Goal: Find specific fact: Find contact information

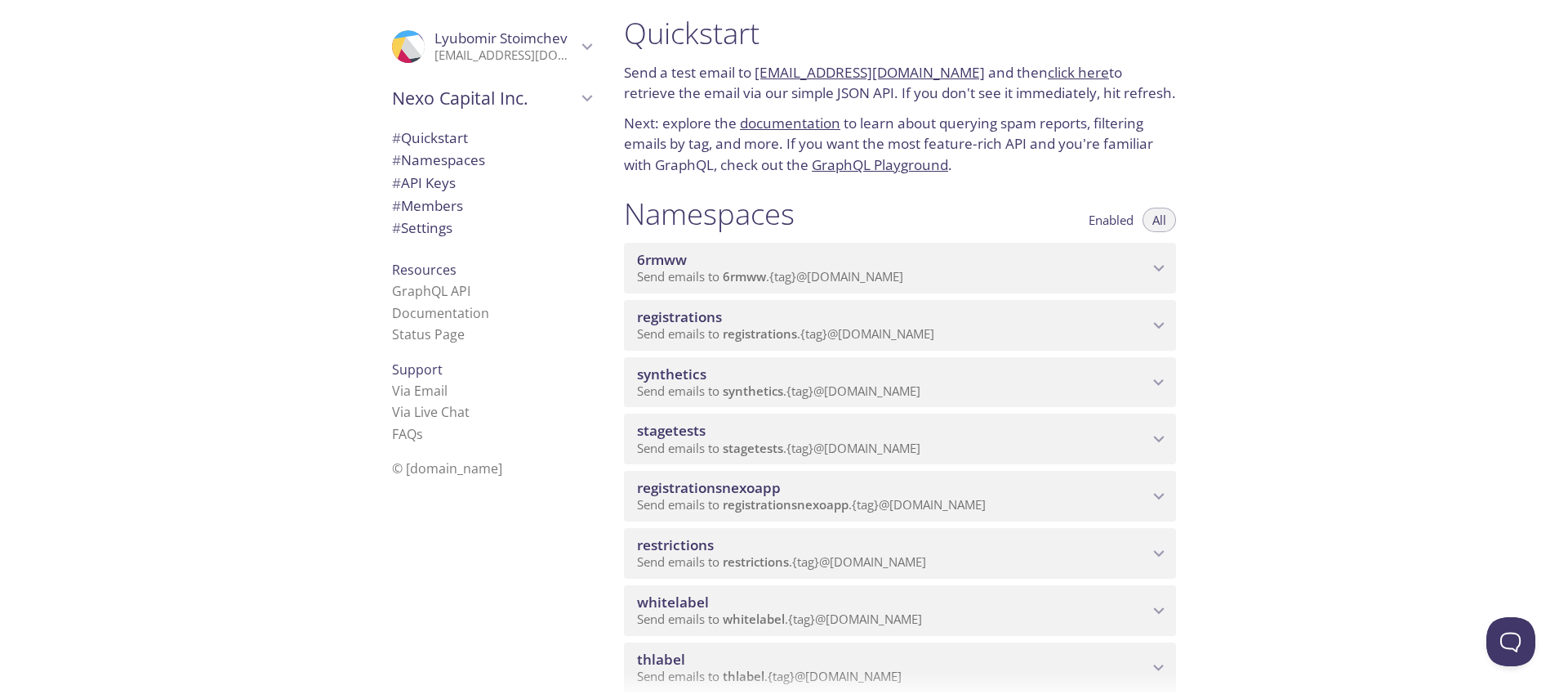
scroll to position [29, 0]
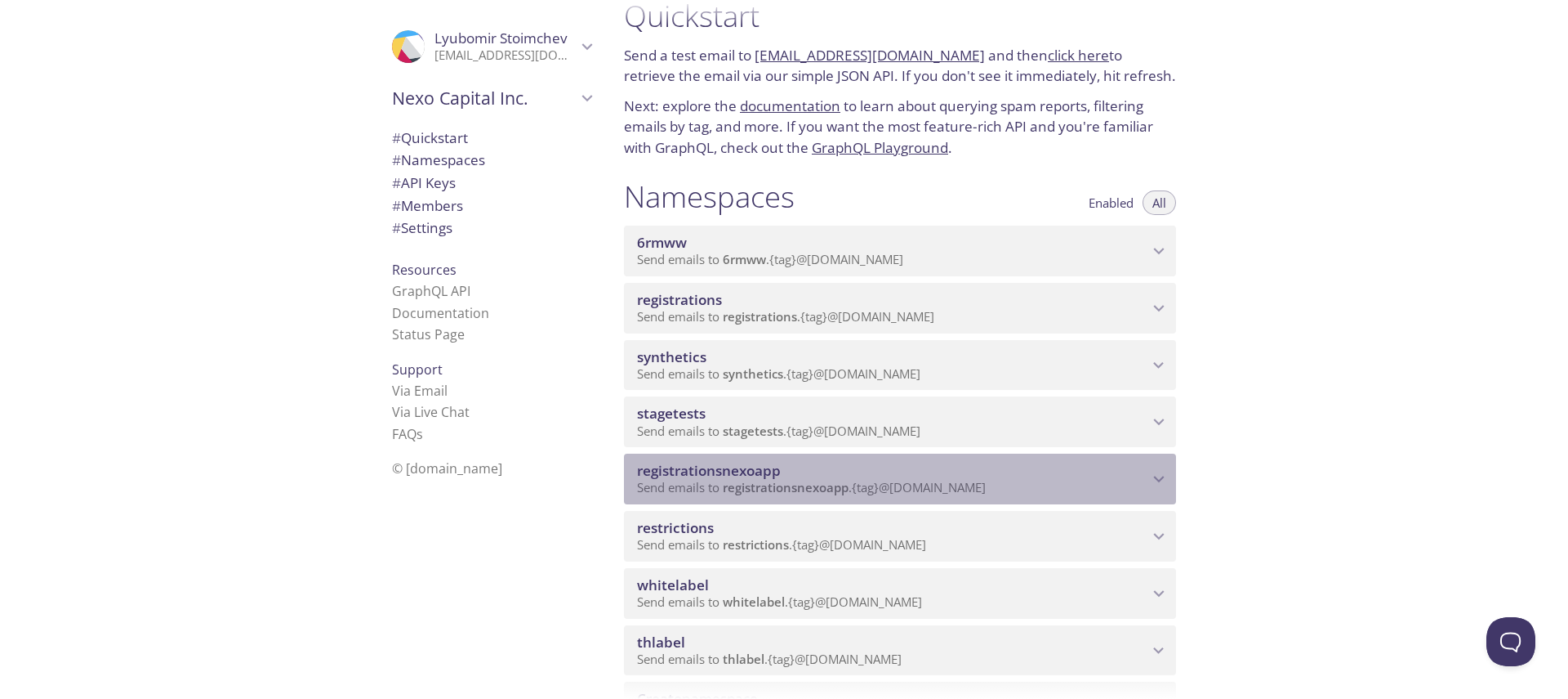
drag, startPoint x: 812, startPoint y: 472, endPoint x: 651, endPoint y: 473, distance: 161.0
click at [651, 473] on span "registrationsnexoapp" at bounding box center [893, 471] width 511 height 18
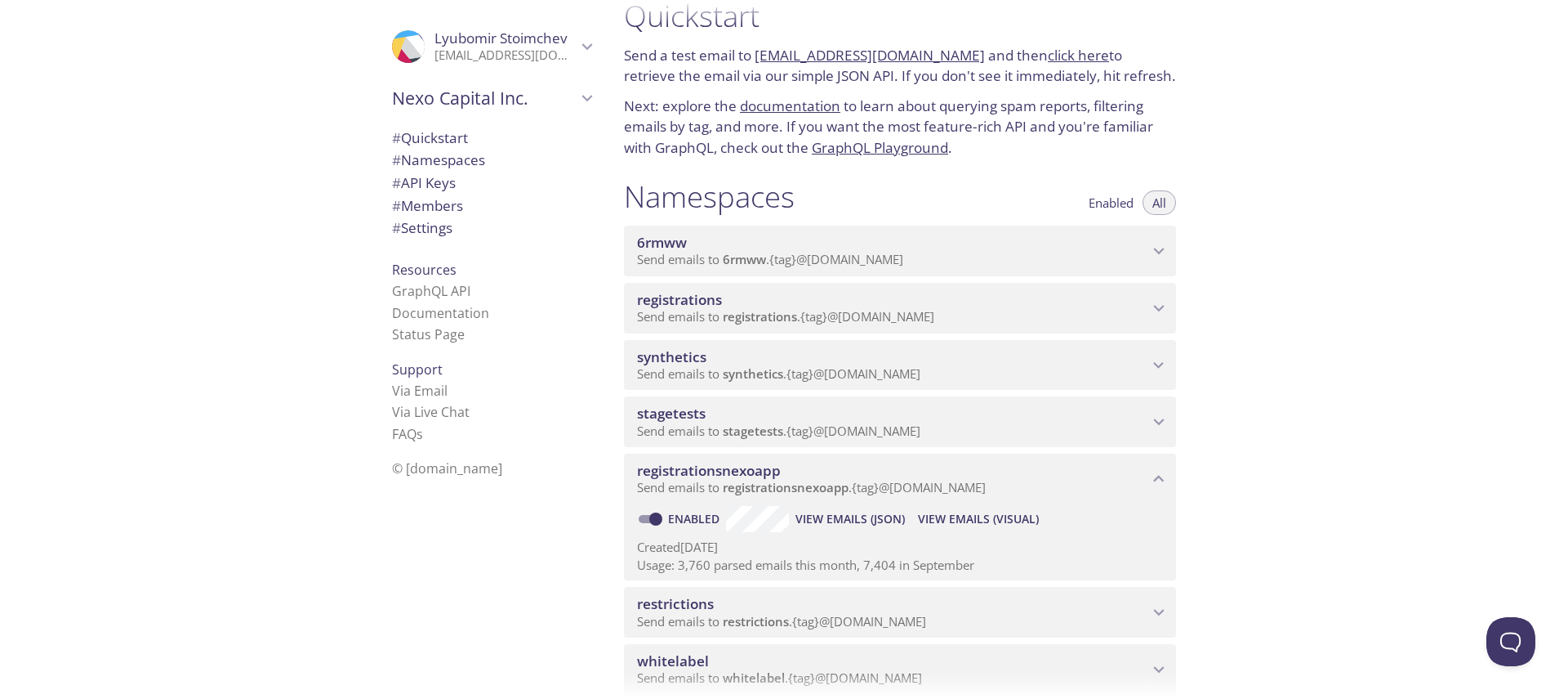
click at [967, 520] on span "View Emails (Visual)" at bounding box center [978, 519] width 121 height 20
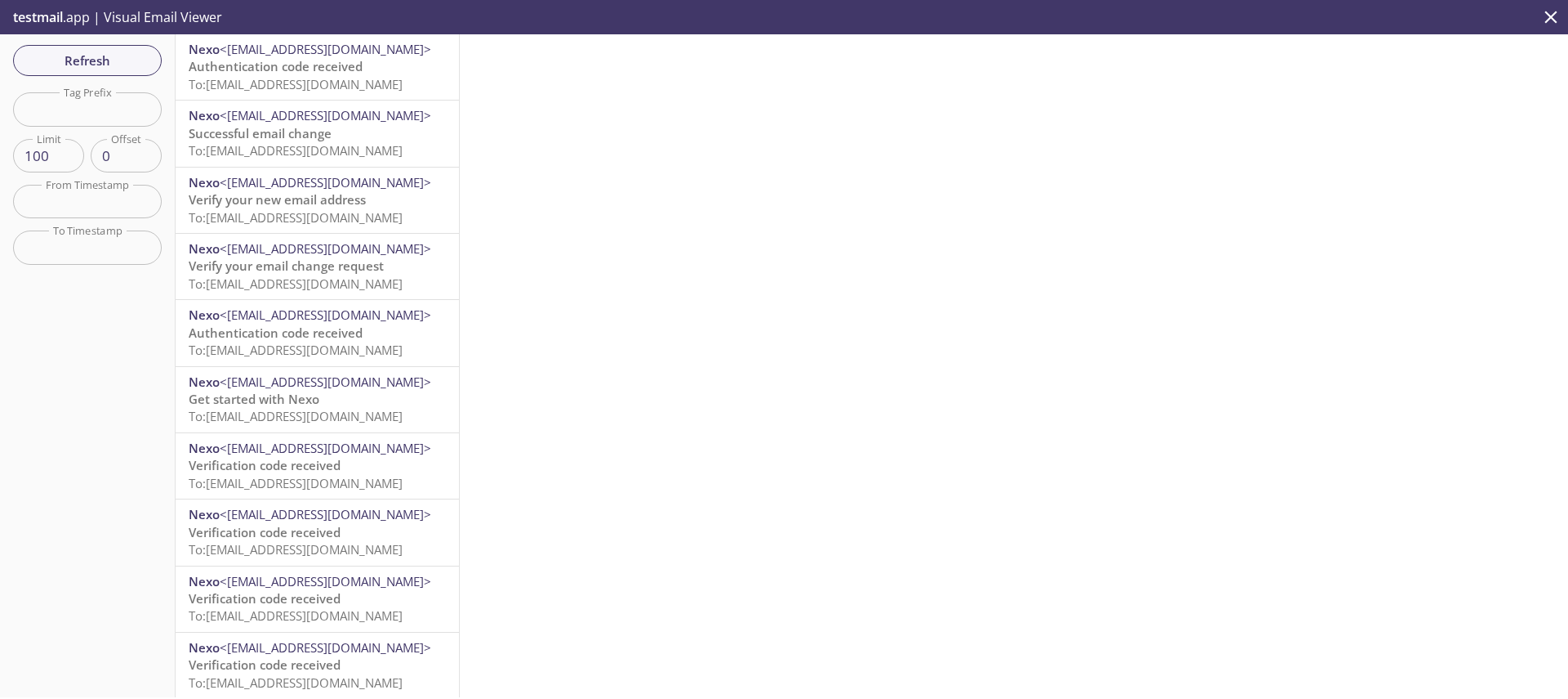
click at [335, 86] on span "To: [EMAIL_ADDRESS][DOMAIN_NAME]" at bounding box center [295, 84] width 214 height 17
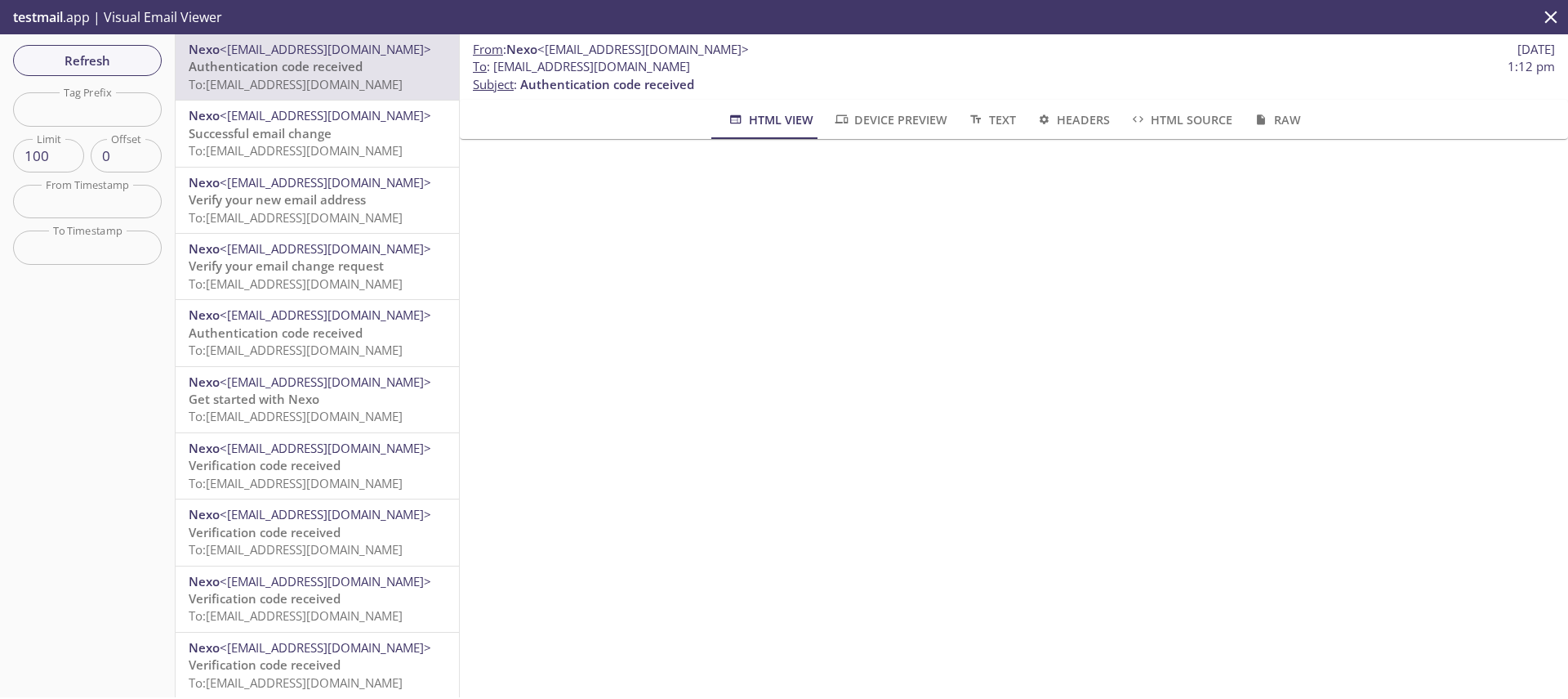
drag, startPoint x: 513, startPoint y: 67, endPoint x: 958, endPoint y: 66, distance: 445.0
click at [958, 66] on span "To : [EMAIL_ADDRESS][DOMAIN_NAME] 1:12 pm" at bounding box center [1014, 66] width 1082 height 17
copy span "[EMAIL_ADDRESS][DOMAIN_NAME]"
click at [535, 62] on span "To : [EMAIL_ADDRESS][DOMAIN_NAME]" at bounding box center [581, 66] width 217 height 17
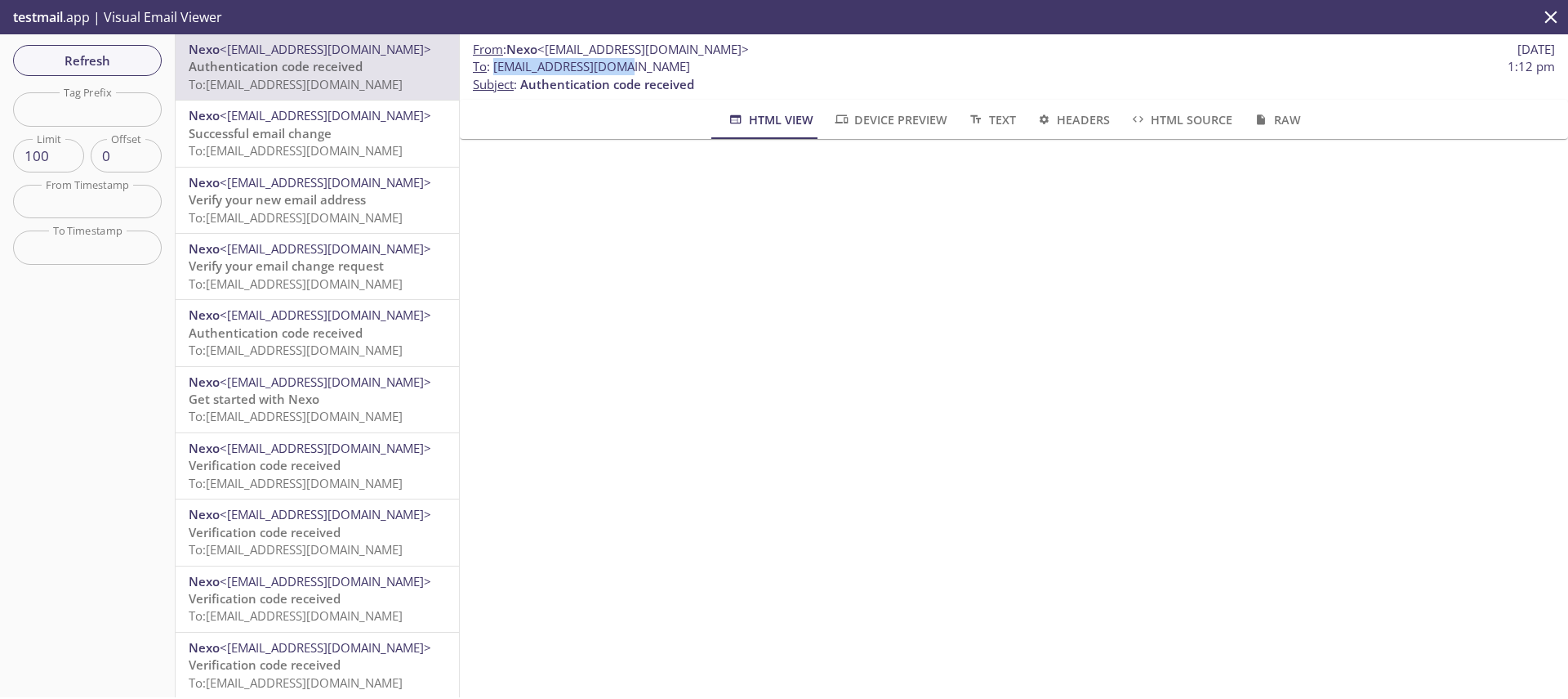
copy span "registrationsnexoapp"
